Goal: Information Seeking & Learning: Learn about a topic

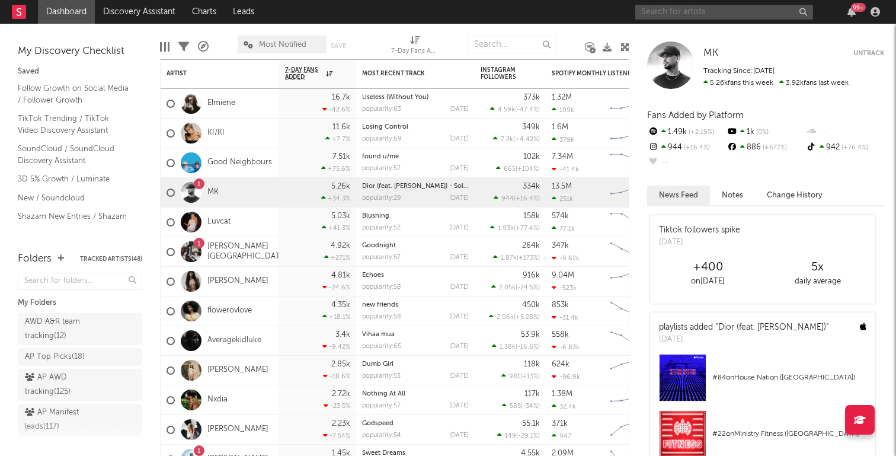
click at [696, 16] on input "text" at bounding box center [724, 12] width 178 height 15
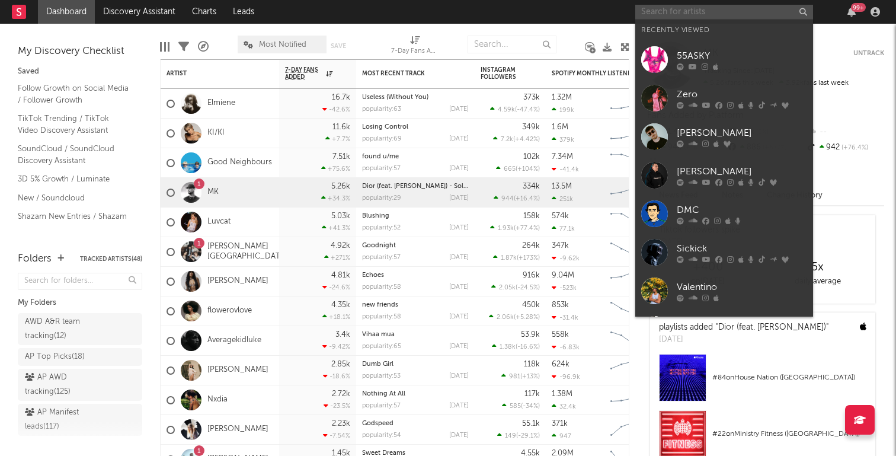
paste input "[URL][DOMAIN_NAME]"
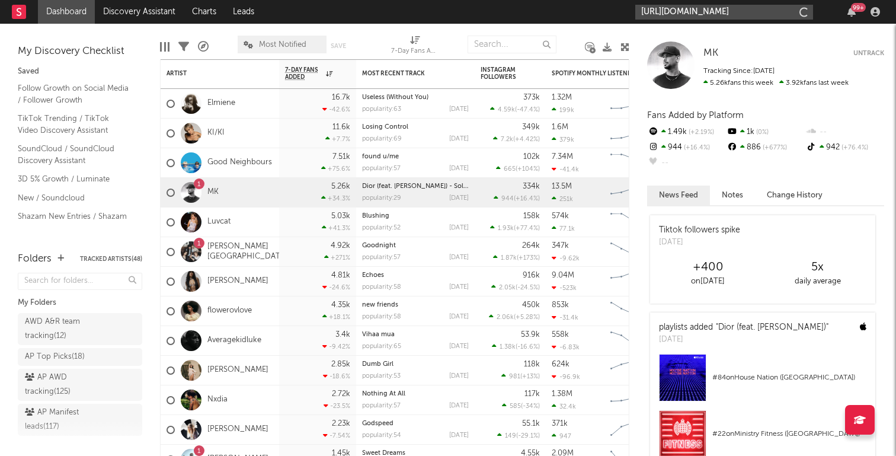
scroll to position [0, 169]
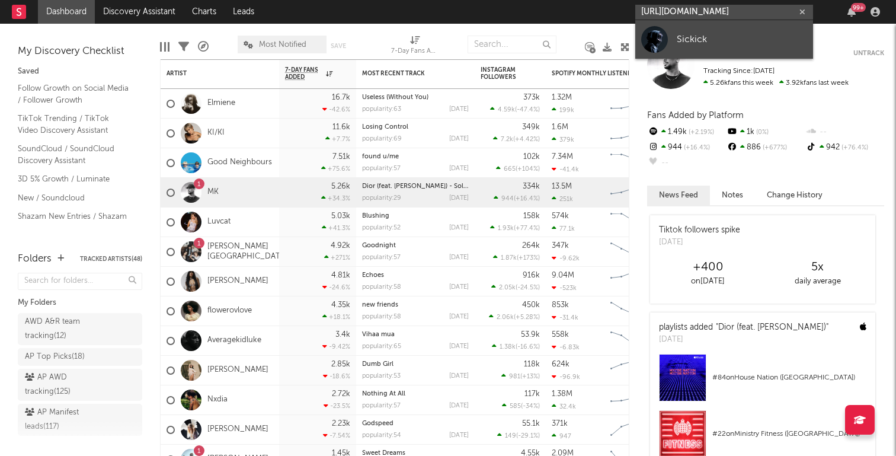
type input "[URL][DOMAIN_NAME]"
click at [691, 36] on div "Sickick" at bounding box center [742, 39] width 130 height 14
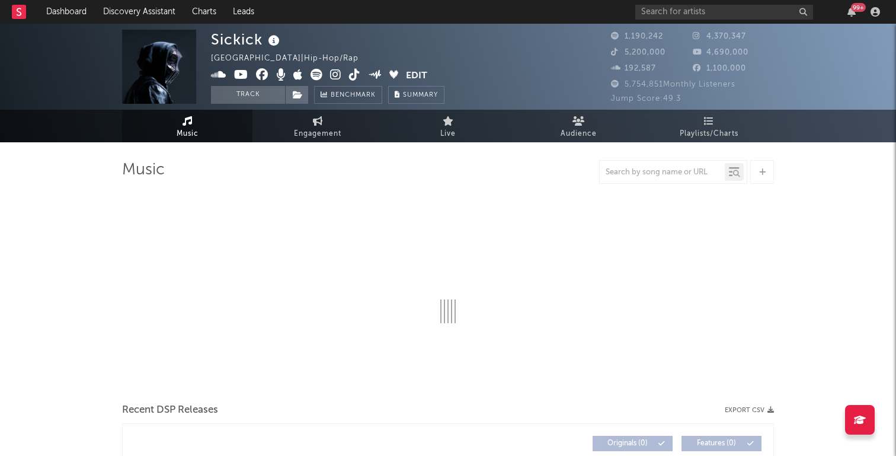
select select "6m"
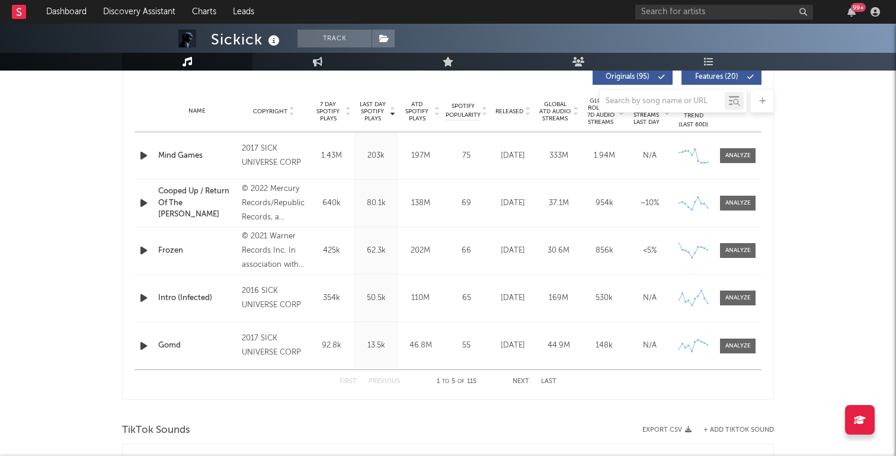
scroll to position [479, 0]
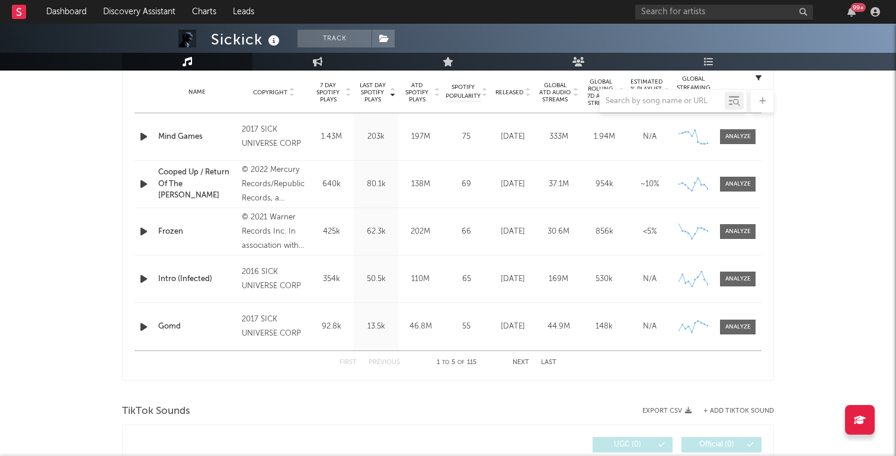
click at [520, 359] on button "Next" at bounding box center [521, 362] width 17 height 7
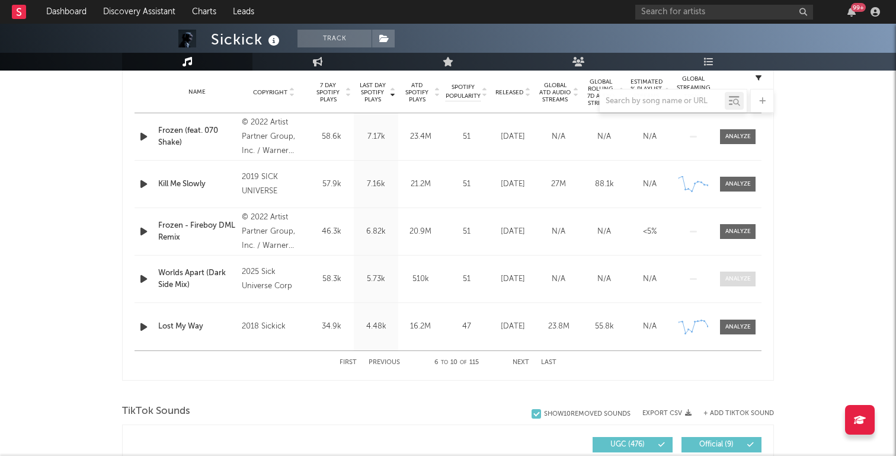
click at [734, 276] on div at bounding box center [737, 278] width 25 height 9
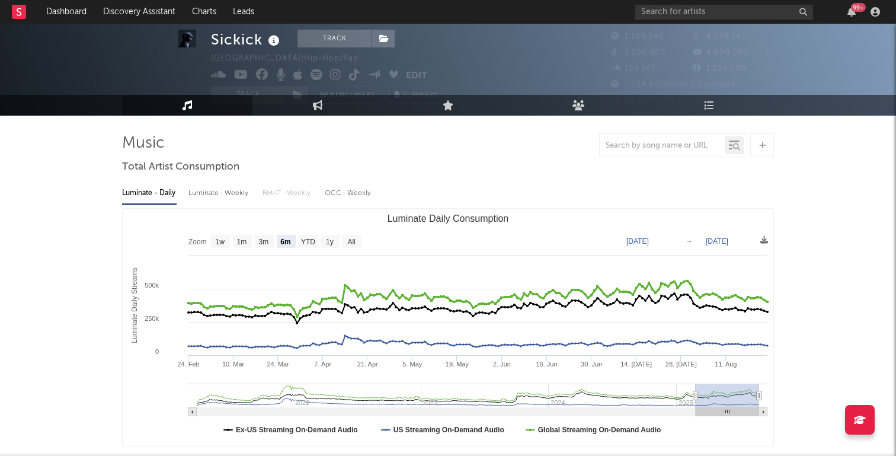
scroll to position [31, 0]
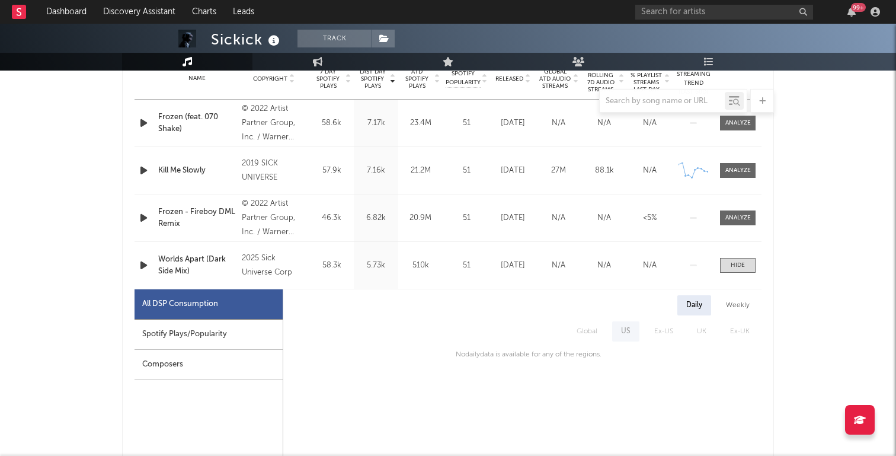
click at [230, 327] on div "Spotify Plays/Popularity" at bounding box center [209, 334] width 148 height 30
select select "1w"
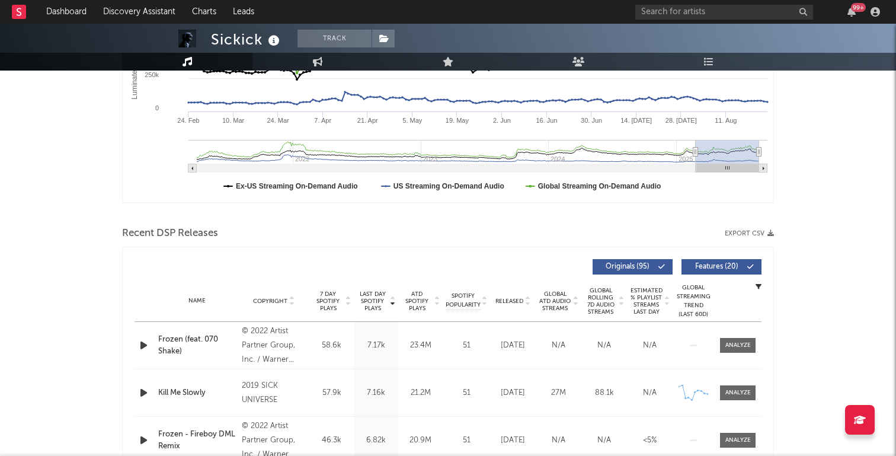
scroll to position [0, 0]
